Goal: Transaction & Acquisition: Book appointment/travel/reservation

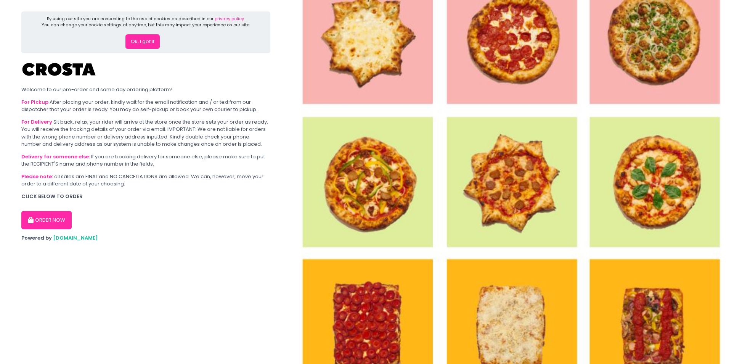
click at [51, 218] on button "ORDER NOW" at bounding box center [46, 220] width 50 height 18
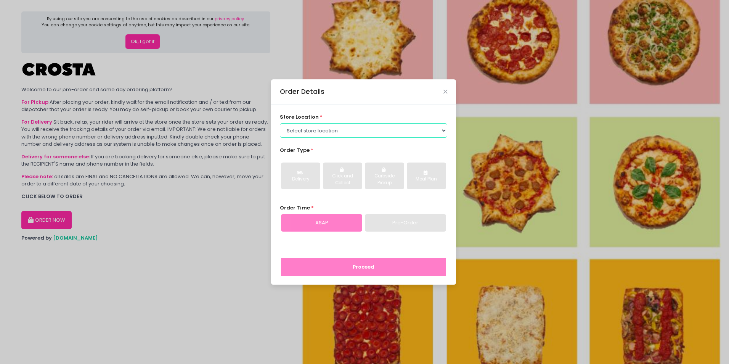
click at [384, 133] on select "Select store location [PERSON_NAME] Pizza - [PERSON_NAME] Pizza - [GEOGRAPHIC_D…" at bounding box center [364, 130] width 168 height 14
select select "5fabb2e53664a8677beaeb89"
click at [280, 123] on select "Select store location [PERSON_NAME] Pizza - [PERSON_NAME] Pizza - [GEOGRAPHIC_D…" at bounding box center [364, 130] width 168 height 14
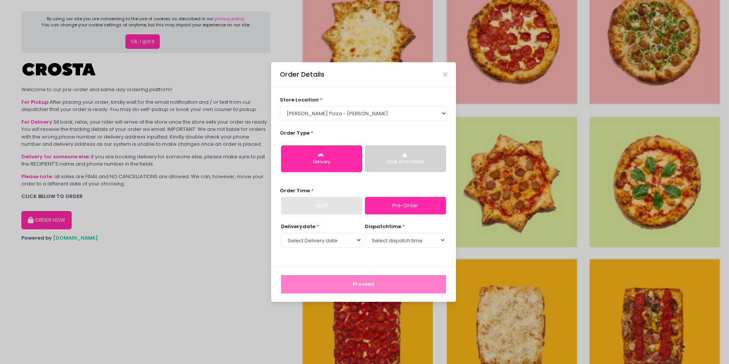
click at [320, 156] on icon "button" at bounding box center [322, 155] width 8 height 5
click at [358, 241] on select "Select Delivery date [DATE] [DATE] [DATE]" at bounding box center [321, 240] width 81 height 14
select select "[DATE]"
click at [281, 233] on select "Select Delivery date [DATE] [DATE] [DATE]" at bounding box center [321, 240] width 81 height 14
click at [408, 240] on select "Select dispatch time 12:00 PM - 12:30 PM 12:30 PM - 01:00 PM 01:00 PM - 01:30 P…" at bounding box center [405, 240] width 81 height 14
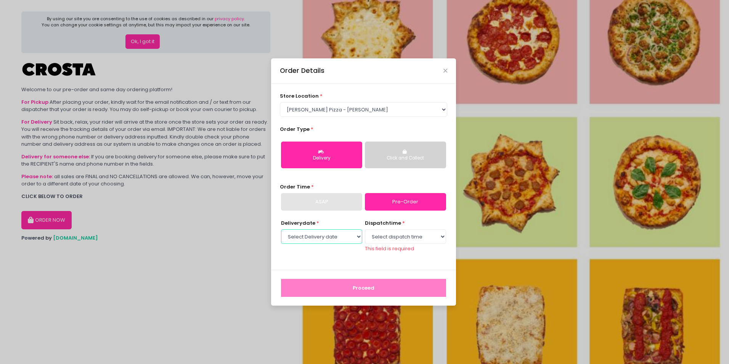
click at [336, 241] on select "Select Delivery date [DATE] [DATE] [DATE]" at bounding box center [321, 236] width 81 height 14
click at [281, 229] on select "Select Delivery date [DATE] [DATE] [DATE]" at bounding box center [321, 236] width 81 height 14
click at [402, 237] on select "Select dispatch time 12:00 PM - 12:30 PM 12:30 PM - 01:00 PM 01:00 PM - 01:30 P…" at bounding box center [405, 236] width 81 height 14
select select "13:30"
click at [365, 233] on select "Select dispatch time 12:00 PM - 12:30 PM 12:30 PM - 01:00 PM 01:00 PM - 01:30 P…" at bounding box center [405, 236] width 81 height 14
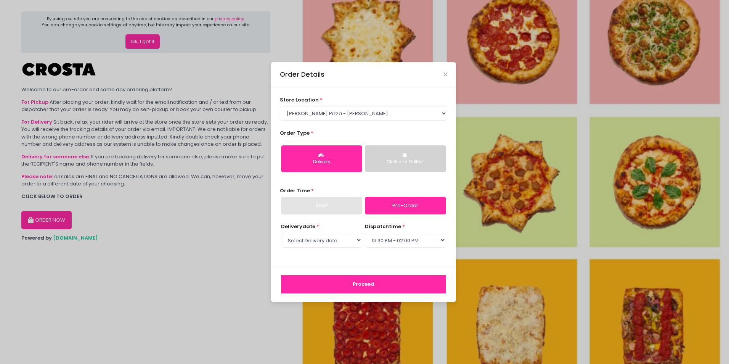
click at [398, 288] on button "Proceed" at bounding box center [363, 284] width 165 height 18
